Goal: Task Accomplishment & Management: Manage account settings

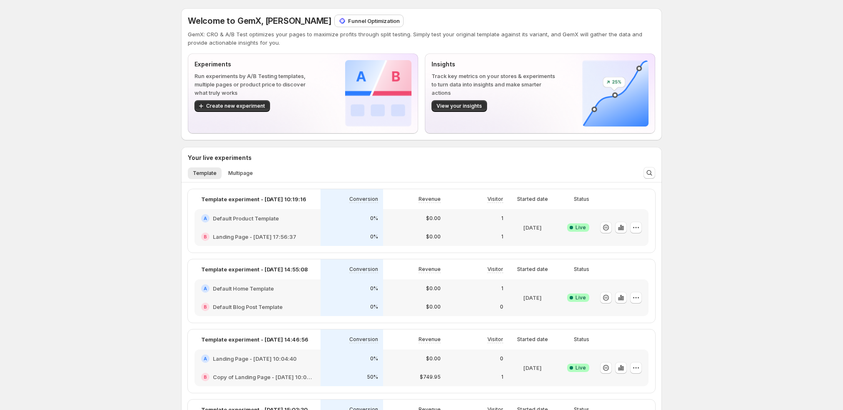
click at [348, 24] on p "Funnel Optimization" at bounding box center [374, 21] width 52 height 8
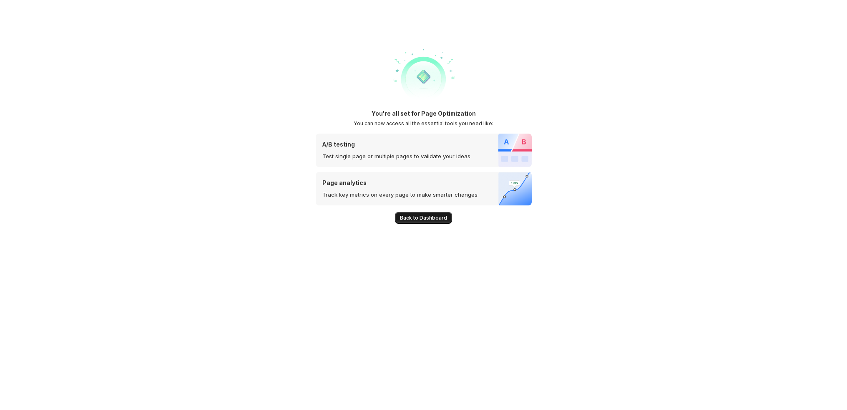
click at [431, 219] on span "Back to Dashboard" at bounding box center [423, 217] width 47 height 7
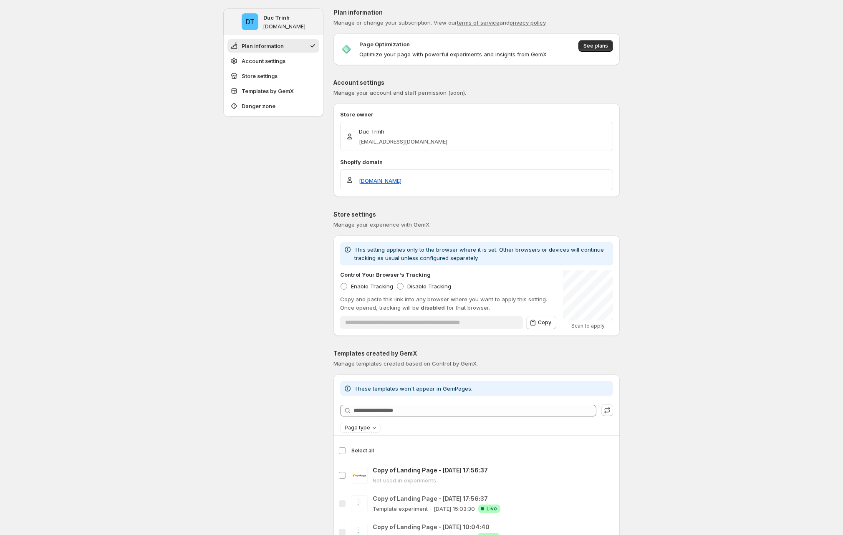
click at [703, 290] on div "**********" at bounding box center [421, 526] width 843 height 1052
click at [585, 46] on button "See plans" at bounding box center [595, 46] width 35 height 12
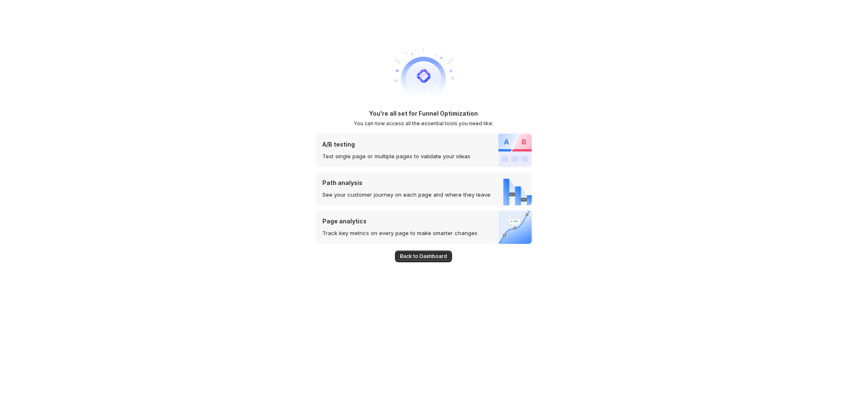
click at [418, 115] on h1 "You're all set for Funnel Optimization" at bounding box center [423, 113] width 109 height 8
click at [466, 115] on h1 "You're all set for Funnel Optimization" at bounding box center [423, 113] width 109 height 8
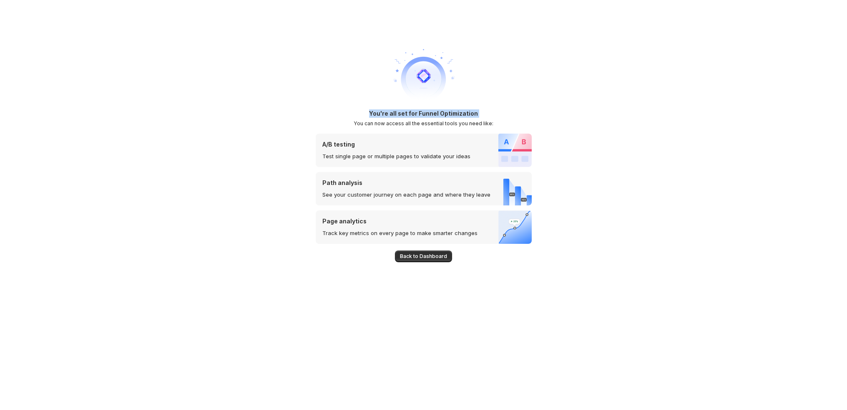
click at [466, 115] on h1 "You're all set for Funnel Optimization" at bounding box center [423, 113] width 109 height 8
click at [580, 129] on div "You're all set for Funnel Optimization You can now access all the essential too…" at bounding box center [423, 205] width 847 height 410
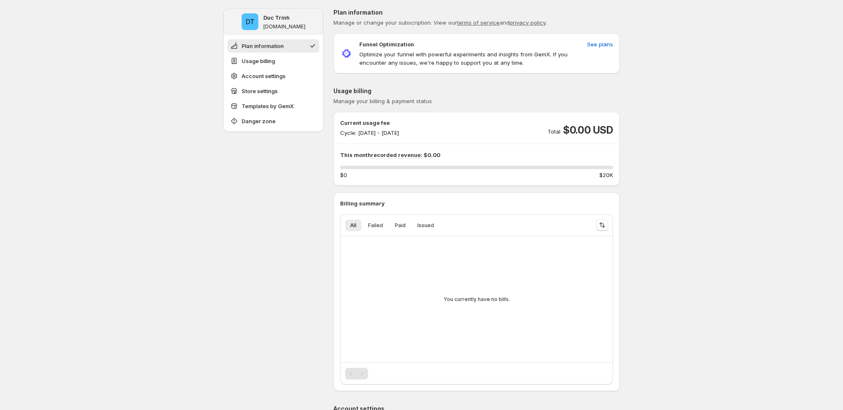
click at [599, 44] on span "See plans" at bounding box center [600, 44] width 26 height 8
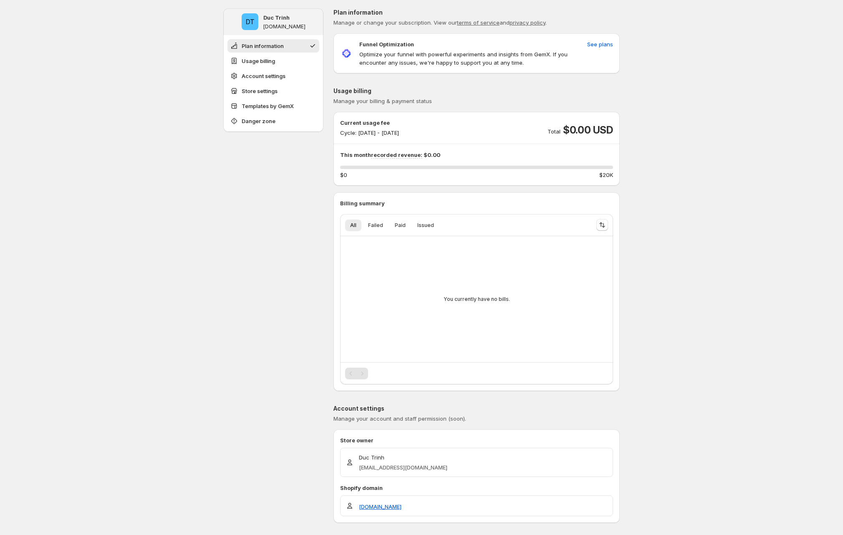
click at [506, 119] on div "Current usage fee Cycle: Sep 12, 2025 - Sep 30, 2025 Total $0.00 USD" at bounding box center [476, 127] width 273 height 18
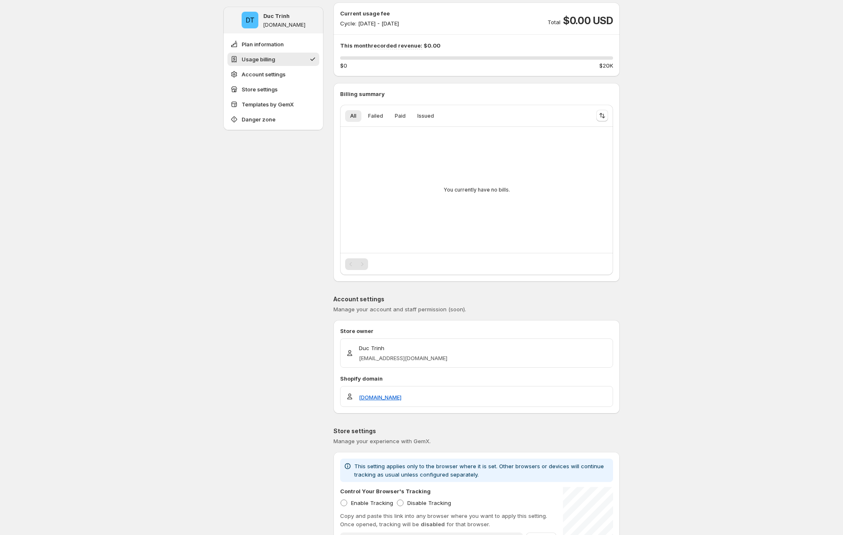
scroll to position [66, 0]
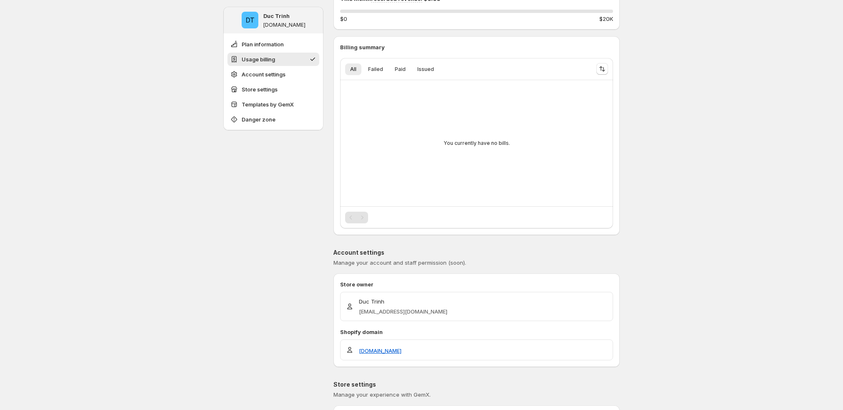
click at [364, 212] on div "Pagination" at bounding box center [362, 218] width 12 height 12
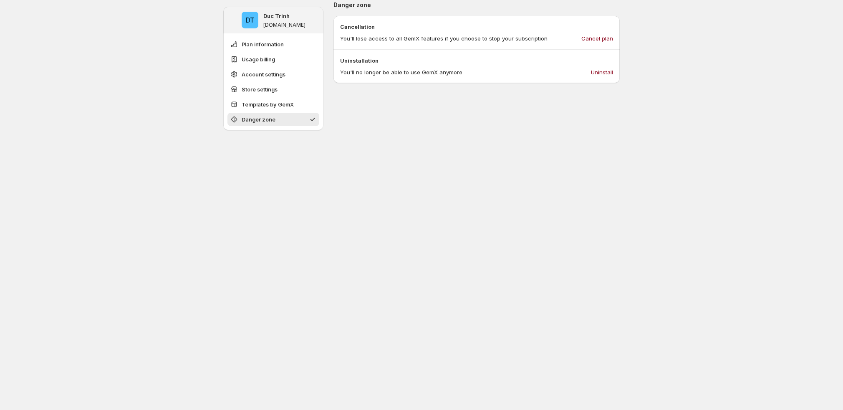
scroll to position [968, 0]
click at [604, 35] on span "Cancel plan" at bounding box center [597, 37] width 32 height 8
click at [611, 72] on span "Uninstall" at bounding box center [602, 70] width 22 height 8
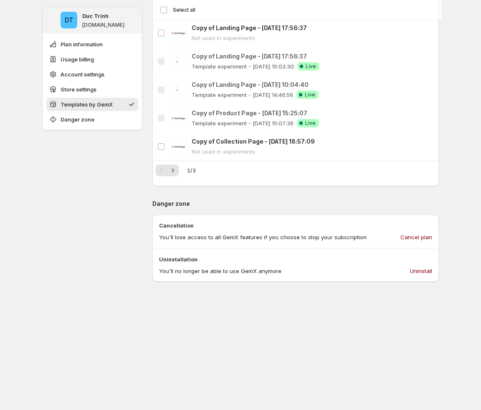
scroll to position [968, 0]
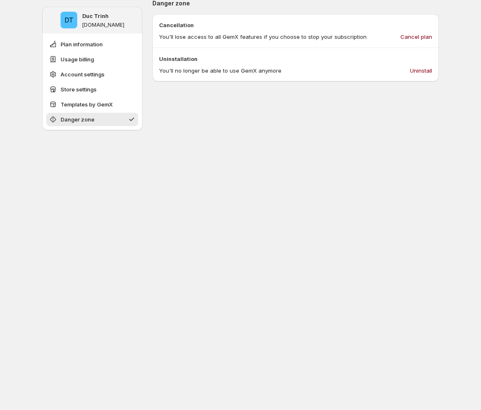
click at [424, 59] on p "Uninstallation" at bounding box center [295, 59] width 273 height 8
click at [423, 71] on span "Uninstall" at bounding box center [421, 70] width 22 height 8
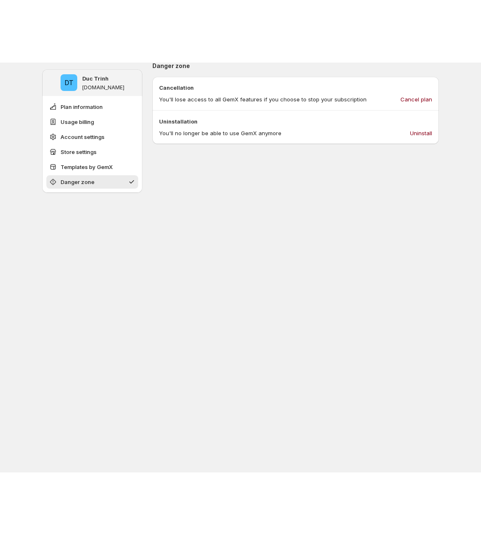
scroll to position [843, 0]
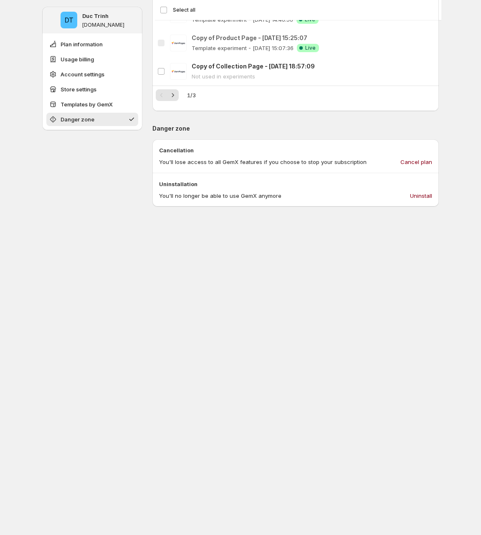
drag, startPoint x: 152, startPoint y: 259, endPoint x: 145, endPoint y: 233, distance: 27.7
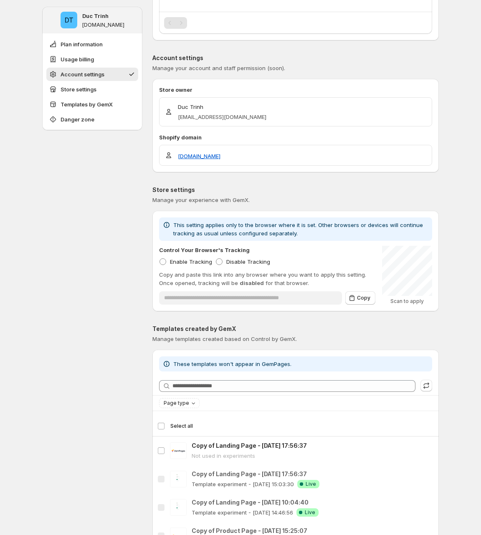
scroll to position [0, 0]
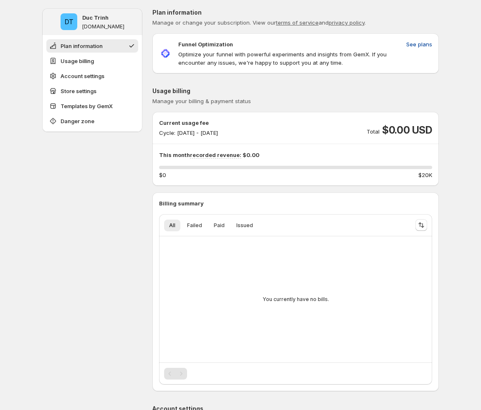
click at [426, 43] on span "See plans" at bounding box center [419, 44] width 26 height 8
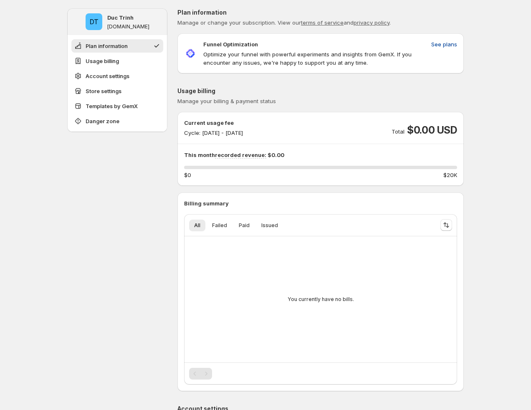
click at [461, 43] on button "See plans" at bounding box center [444, 44] width 36 height 13
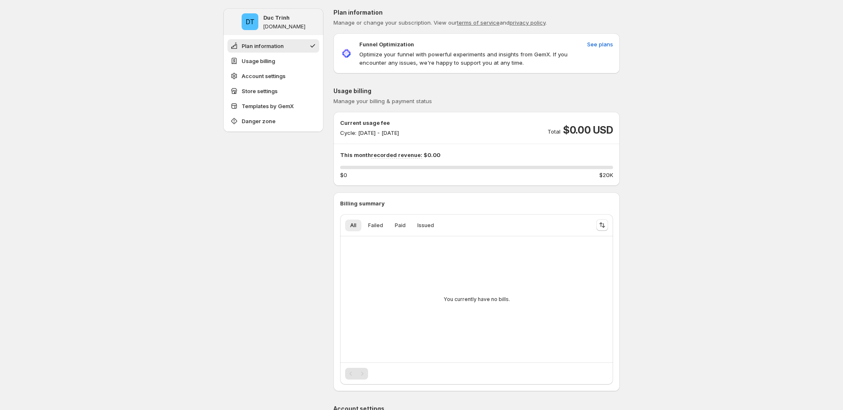
click at [265, 84] on button "Store settings" at bounding box center [273, 90] width 92 height 13
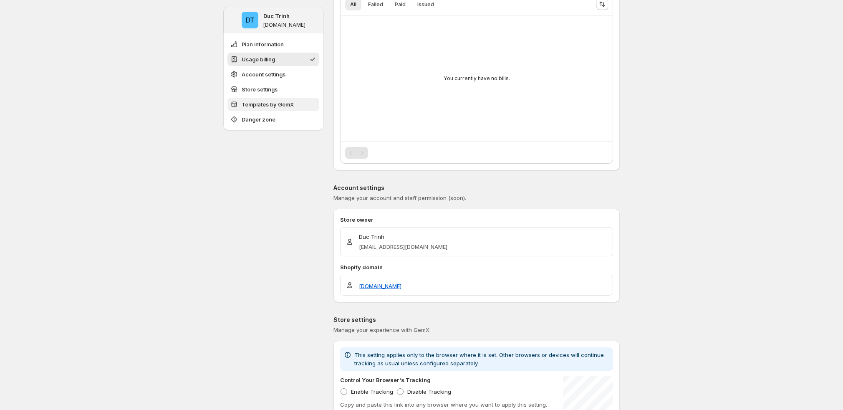
click at [272, 100] on span "Templates by GemX" at bounding box center [268, 104] width 52 height 8
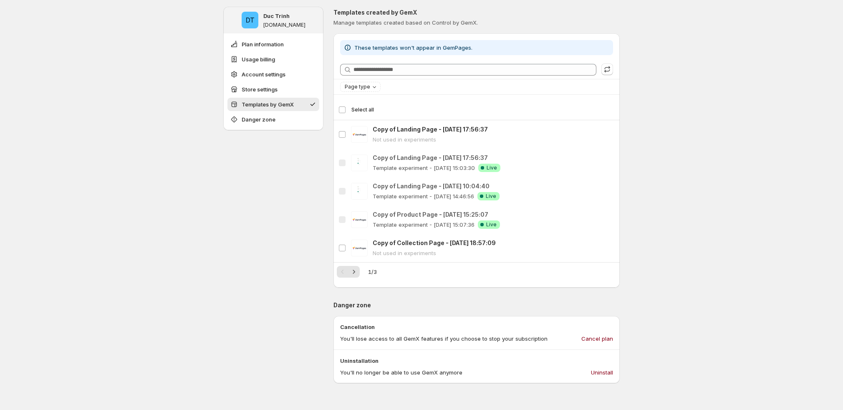
scroll to position [667, 0]
click at [408, 43] on div "These templates won't appear in GemPages." at bounding box center [413, 47] width 118 height 8
click at [402, 33] on div at bounding box center [402, 33] width 0 height 0
click at [497, 88] on div "Page type" at bounding box center [476, 86] width 273 height 10
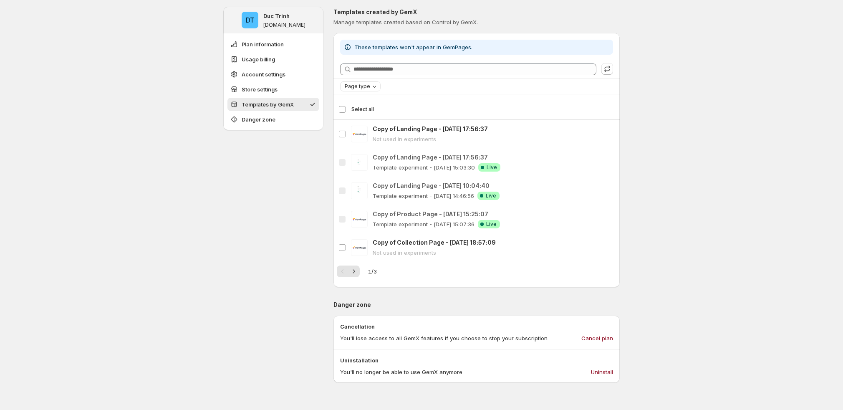
click at [353, 86] on span "Page type" at bounding box center [357, 86] width 25 height 7
click at [366, 99] on span "Landing page" at bounding box center [376, 103] width 36 height 8
click at [371, 111] on span "Home page" at bounding box center [373, 112] width 30 height 7
click at [376, 121] on span "Product page" at bounding box center [375, 122] width 35 height 7
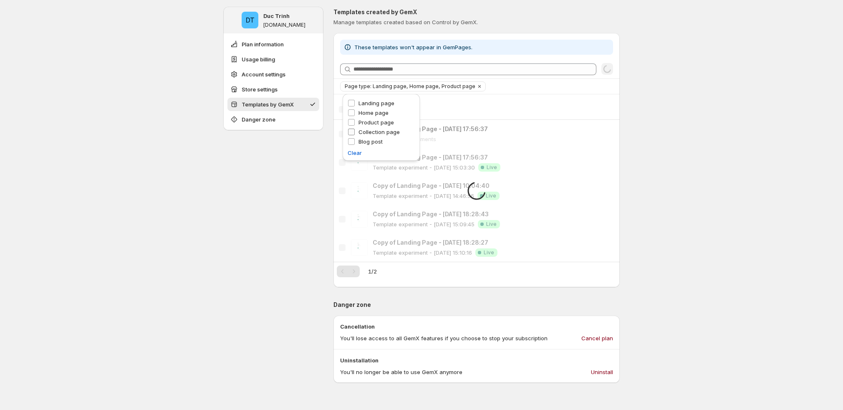
click at [379, 133] on span "Collection page" at bounding box center [378, 131] width 41 height 7
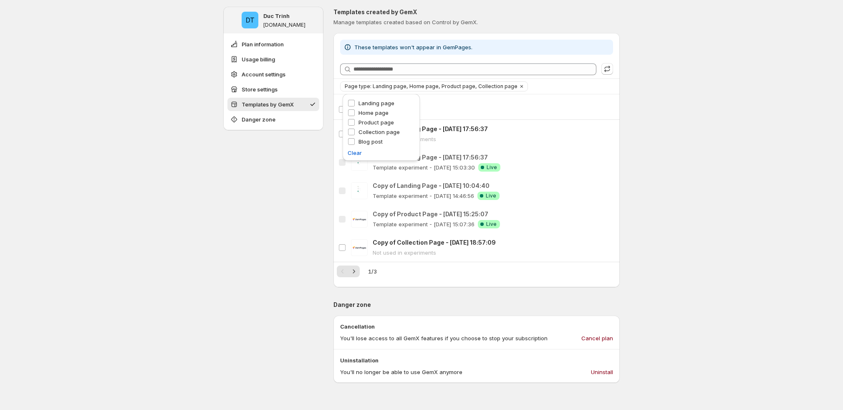
click at [383, 139] on div "Blog post" at bounding box center [381, 142] width 67 height 10
click at [361, 140] on span "Blog post" at bounding box center [370, 141] width 24 height 7
click at [370, 130] on span "Collection page" at bounding box center [378, 131] width 41 height 7
click at [371, 118] on div "Home page" at bounding box center [381, 113] width 67 height 10
click at [371, 119] on span "Product page" at bounding box center [375, 122] width 35 height 8
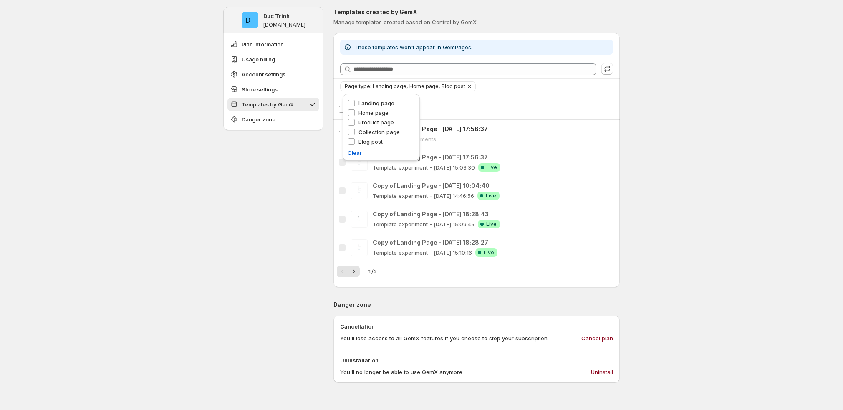
click at [370, 127] on div "Product page" at bounding box center [381, 123] width 67 height 10
click at [370, 131] on span "Collection page" at bounding box center [378, 131] width 41 height 7
click at [372, 120] on span "Product page" at bounding box center [375, 122] width 35 height 7
click at [374, 132] on span "Collection page" at bounding box center [378, 131] width 41 height 7
click at [374, 139] on span "Blog post" at bounding box center [370, 141] width 24 height 7
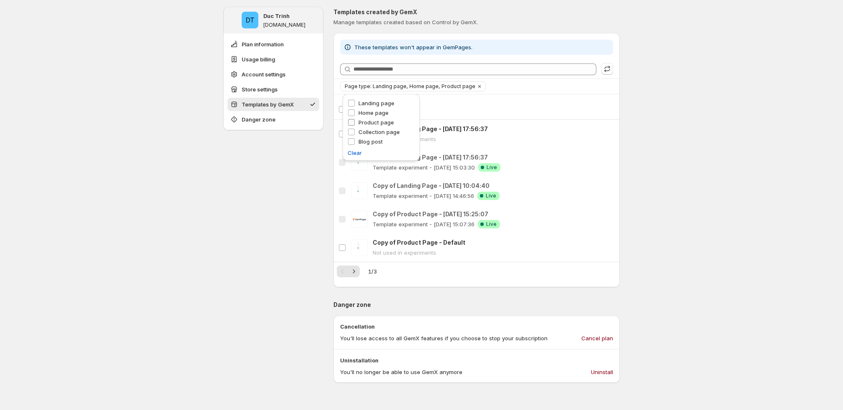
click at [373, 122] on span "Product page" at bounding box center [375, 122] width 35 height 7
click at [373, 112] on span "Home page" at bounding box center [373, 112] width 30 height 7
click at [375, 102] on span "Landing page" at bounding box center [376, 103] width 36 height 7
click at [375, 130] on span "Collection page" at bounding box center [378, 131] width 41 height 7
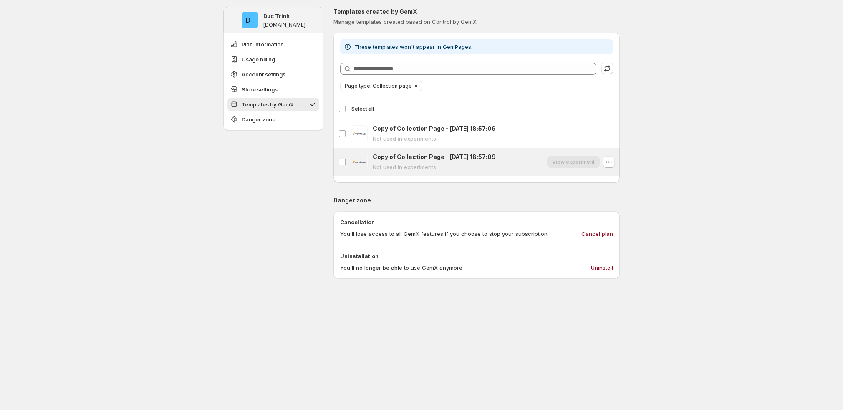
scroll to position [654, 0]
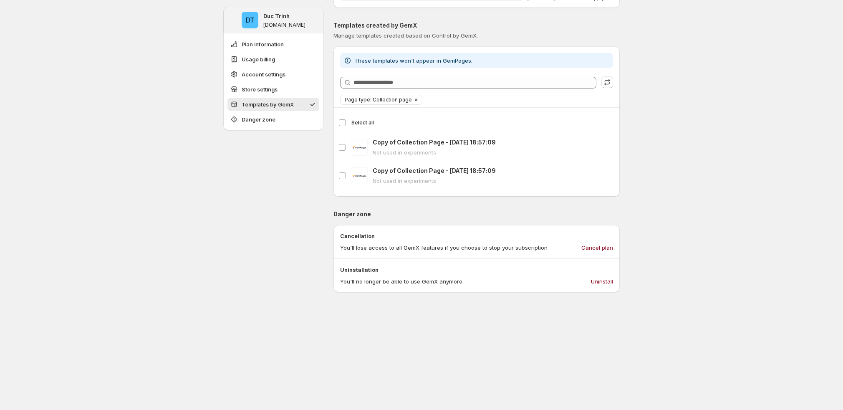
click at [378, 99] on span "Page type: Collection page" at bounding box center [378, 99] width 67 height 7
click at [375, 113] on span "Landing page" at bounding box center [376, 116] width 36 height 7
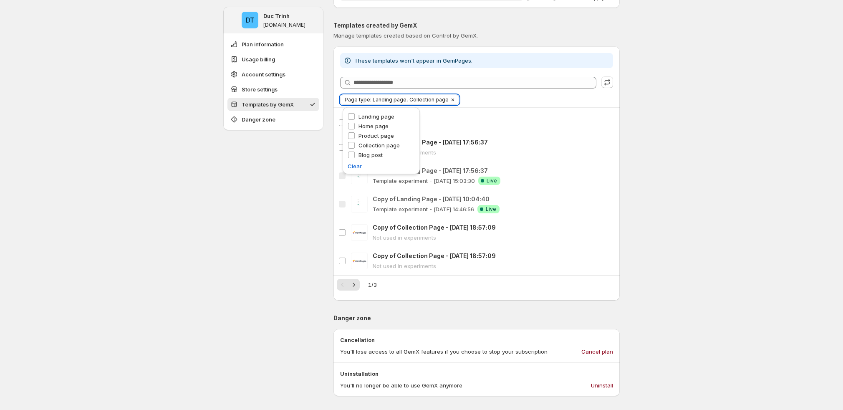
click at [388, 99] on span "Page type: Landing page, Collection page" at bounding box center [397, 99] width 104 height 7
click at [388, 101] on span "Page type: Landing page, Collection page" at bounding box center [397, 99] width 104 height 7
click at [375, 116] on span "Landing page" at bounding box center [376, 116] width 36 height 7
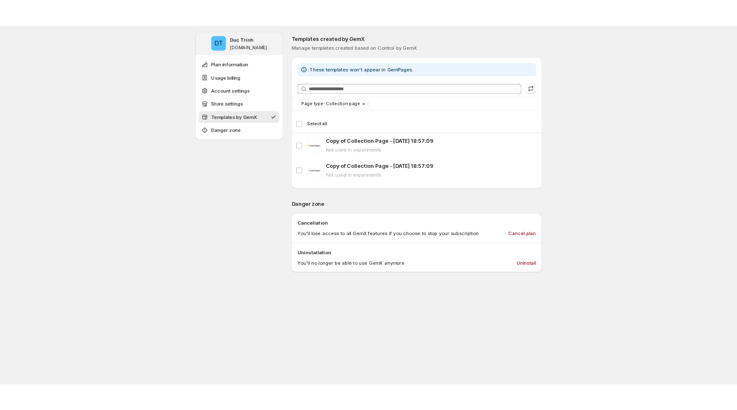
scroll to position [670, 0]
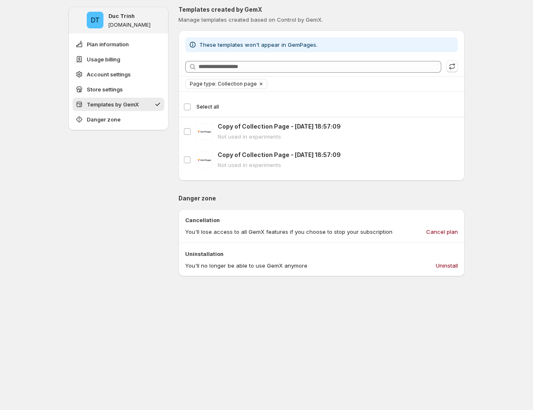
click at [227, 85] on span "Page type: Collection page" at bounding box center [223, 84] width 67 height 7
click at [220, 109] on span "Home page" at bounding box center [219, 110] width 30 height 7
click at [289, 83] on button "Clear" at bounding box center [293, 83] width 8 height 9
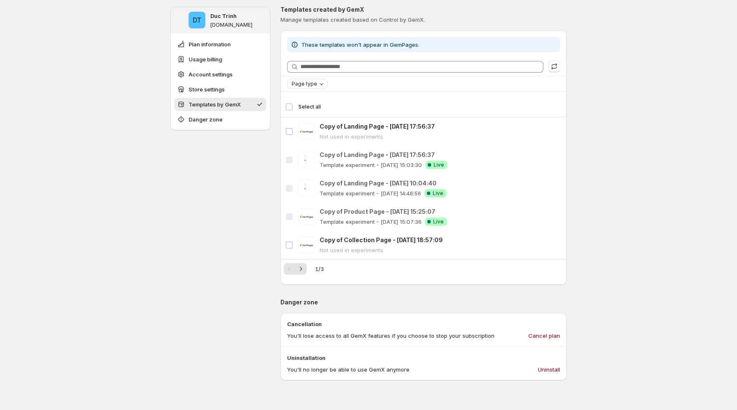
click at [305, 86] on span "Page type" at bounding box center [304, 84] width 25 height 7
click at [312, 99] on span "Landing page" at bounding box center [323, 100] width 36 height 7
click at [535, 0] on div "DT Duc Trinh ducky-gemx-3.myshopify.com Plan information Usage billing Account …" at bounding box center [368, 19] width 737 height 1378
click at [535, 120] on div "DT Duc Trinh ducky-gemx-3.myshopify.com Plan information Usage billing Account …" at bounding box center [368, 19] width 737 height 1378
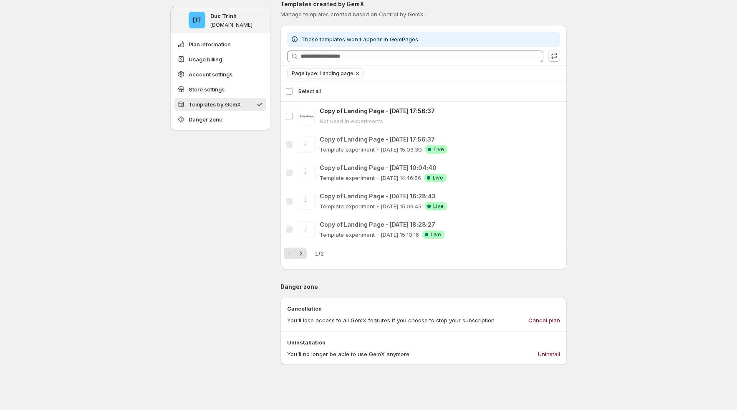
scroll to position [670, 0]
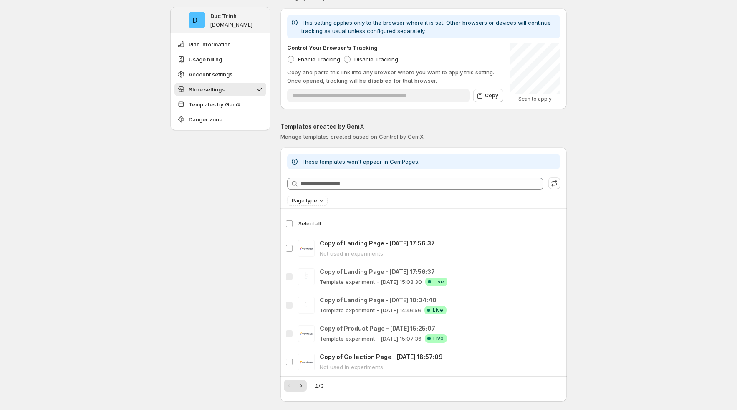
scroll to position [595, 0]
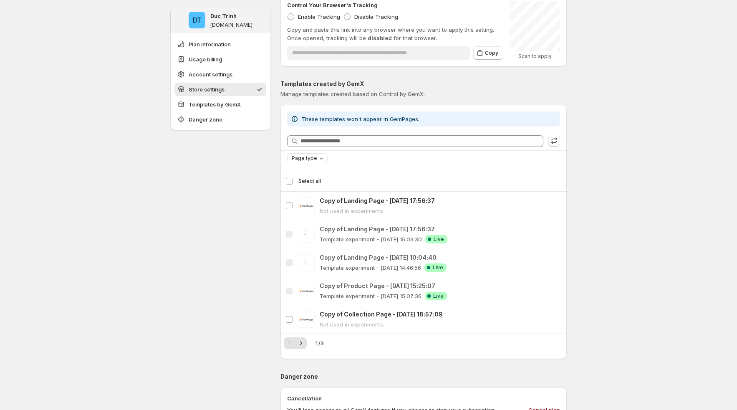
click at [310, 154] on button "Page type" at bounding box center [307, 158] width 40 height 9
click at [414, 164] on div "Page type" at bounding box center [423, 158] width 286 height 15
click at [312, 159] on span "Page type" at bounding box center [304, 158] width 25 height 7
click at [318, 186] on span "Home page" at bounding box center [320, 184] width 30 height 7
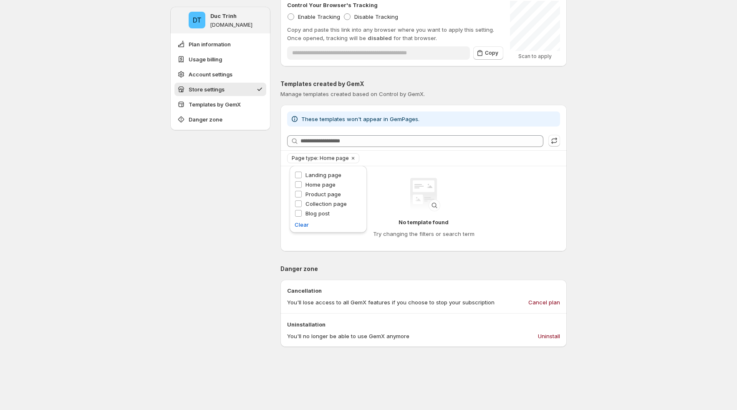
click at [241, 224] on div "DT [PERSON_NAME] [DOMAIN_NAME] Plan information Usage billing Account settings …" at bounding box center [220, 21] width 100 height 1217
click at [300, 157] on span "Page type: Home page" at bounding box center [320, 158] width 57 height 7
click at [320, 201] on span "Collection page" at bounding box center [325, 203] width 41 height 7
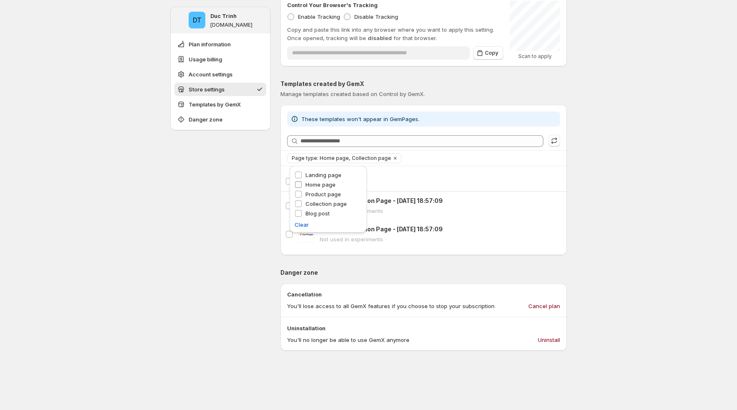
click at [320, 181] on span "Home page" at bounding box center [320, 184] width 30 height 7
click at [211, 222] on div "DT [PERSON_NAME] [DOMAIN_NAME] Plan information Usage billing Account settings …" at bounding box center [220, 23] width 100 height 1221
click at [620, 166] on div "DT [PERSON_NAME] [DOMAIN_NAME] Plan information Usage billing Account settings …" at bounding box center [368, 42] width 737 height 1274
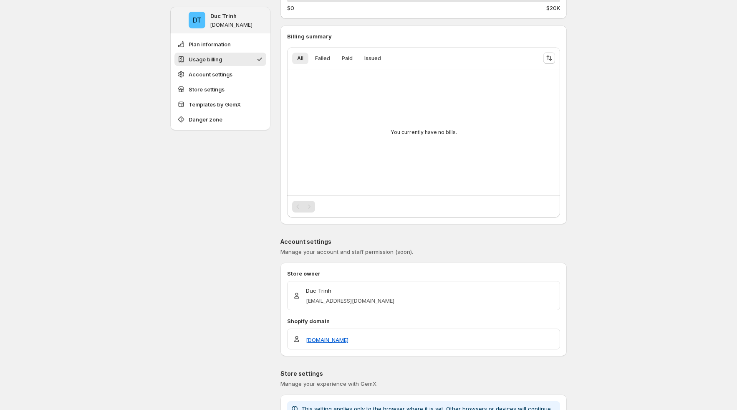
scroll to position [0, 0]
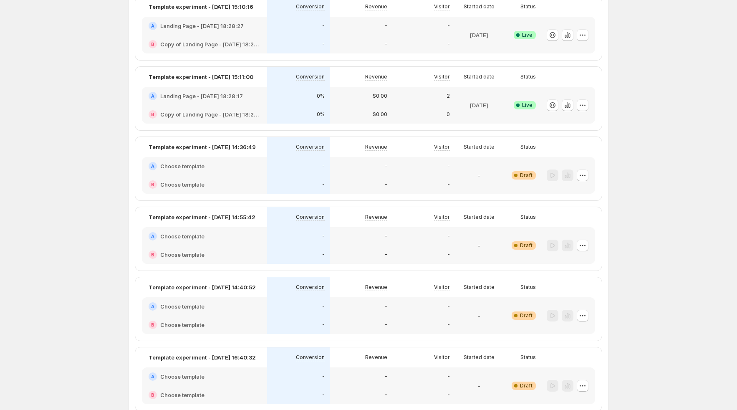
scroll to position [902, 0]
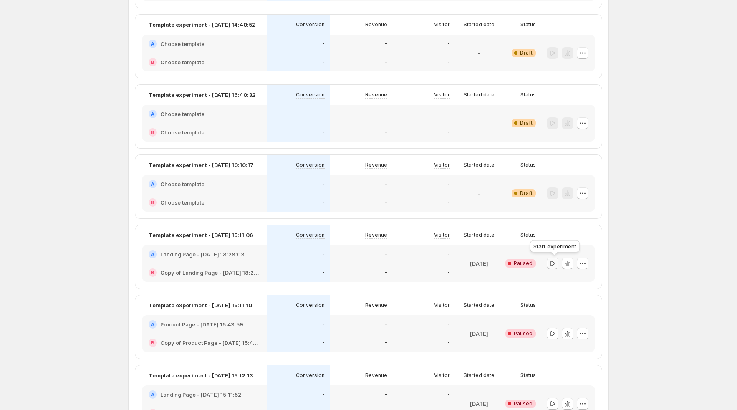
click at [556, 266] on icon "button" at bounding box center [552, 263] width 8 height 8
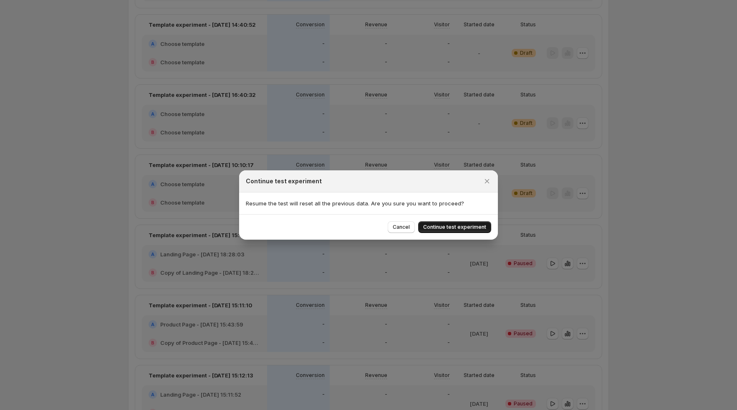
click at [476, 224] on span "Continue test experiment" at bounding box center [454, 227] width 63 height 7
